Goal: Information Seeking & Learning: Understand process/instructions

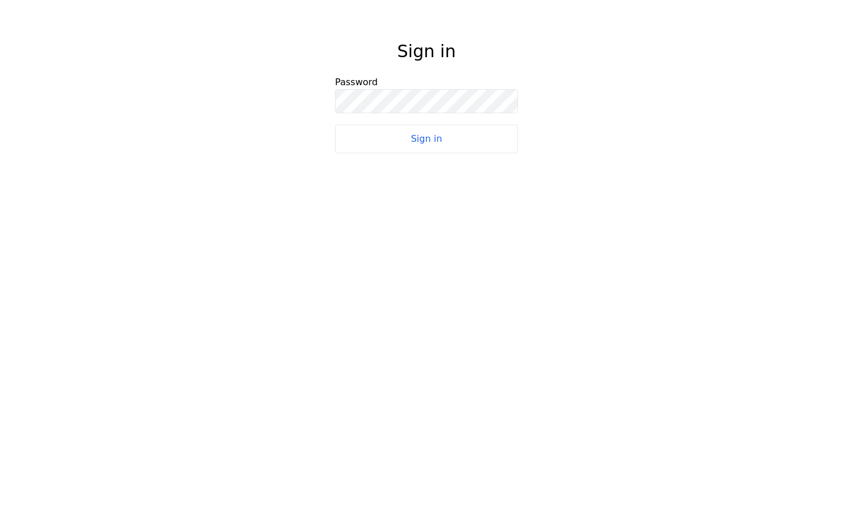
click at [462, 148] on button "Sign in" at bounding box center [426, 139] width 183 height 29
select select "2"
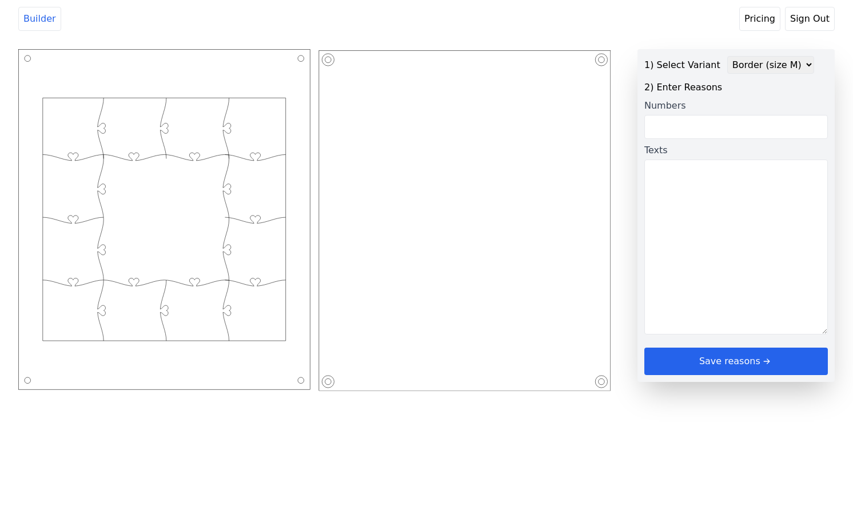
click at [698, 25] on header "Builder Pricing Sign Out" at bounding box center [426, 19] width 853 height 38
click at [770, 20] on link "Pricing" at bounding box center [759, 19] width 41 height 24
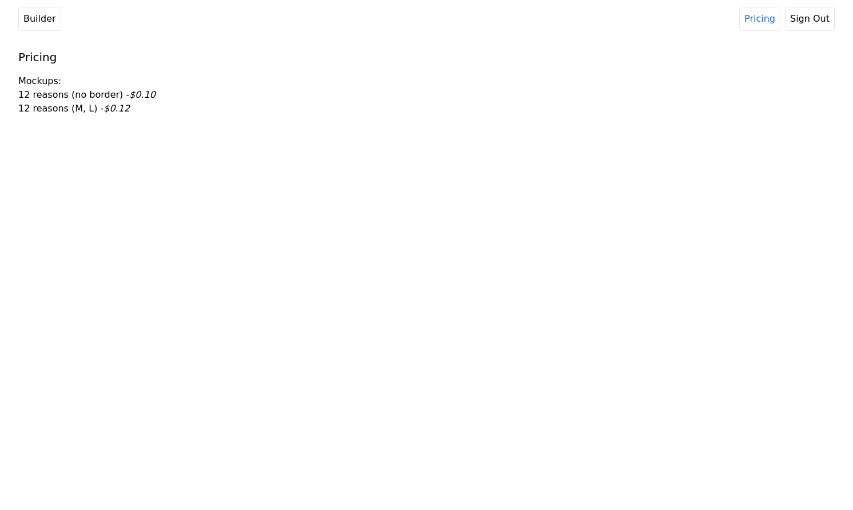
select select "2"
